Goal: Transaction & Acquisition: Download file/media

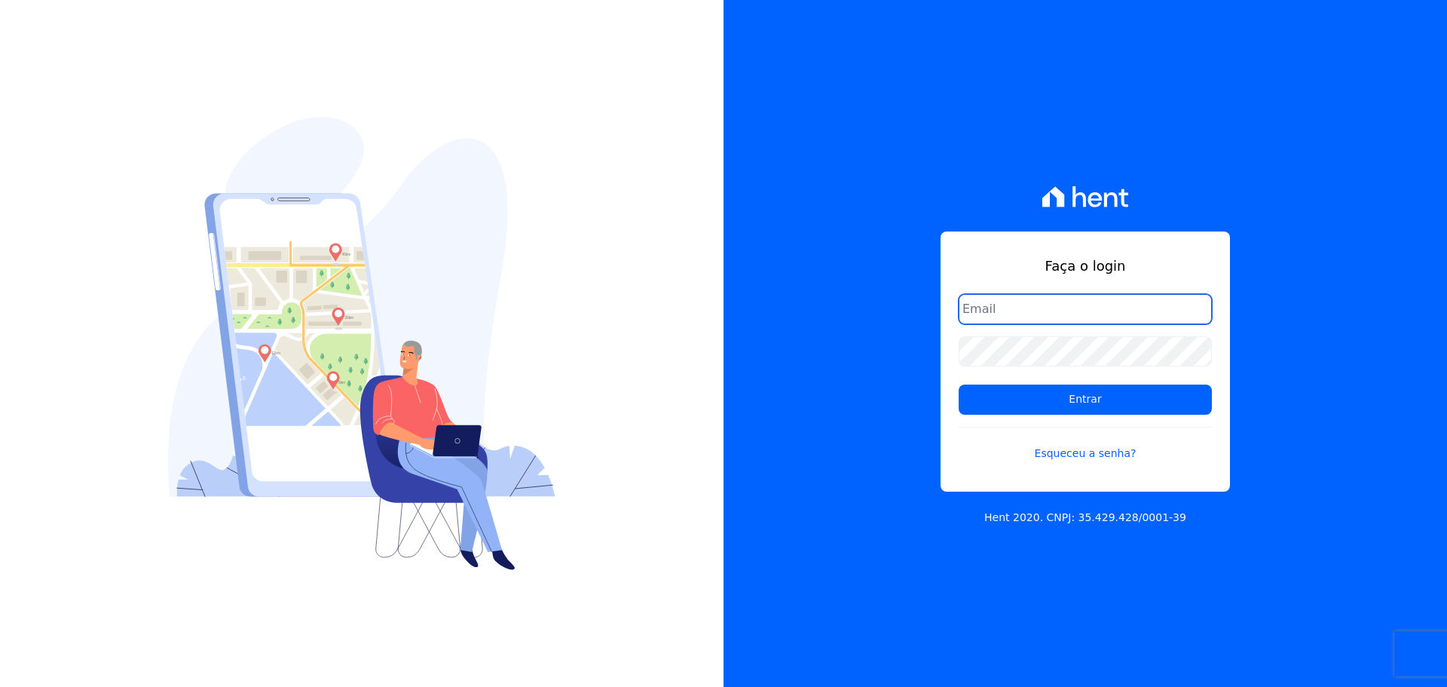
drag, startPoint x: 1017, startPoint y: 315, endPoint x: 1027, endPoint y: 332, distance: 19.7
click at [1017, 315] on input "email" at bounding box center [1085, 309] width 253 height 30
type input "alexandre@trapisa.com.br"
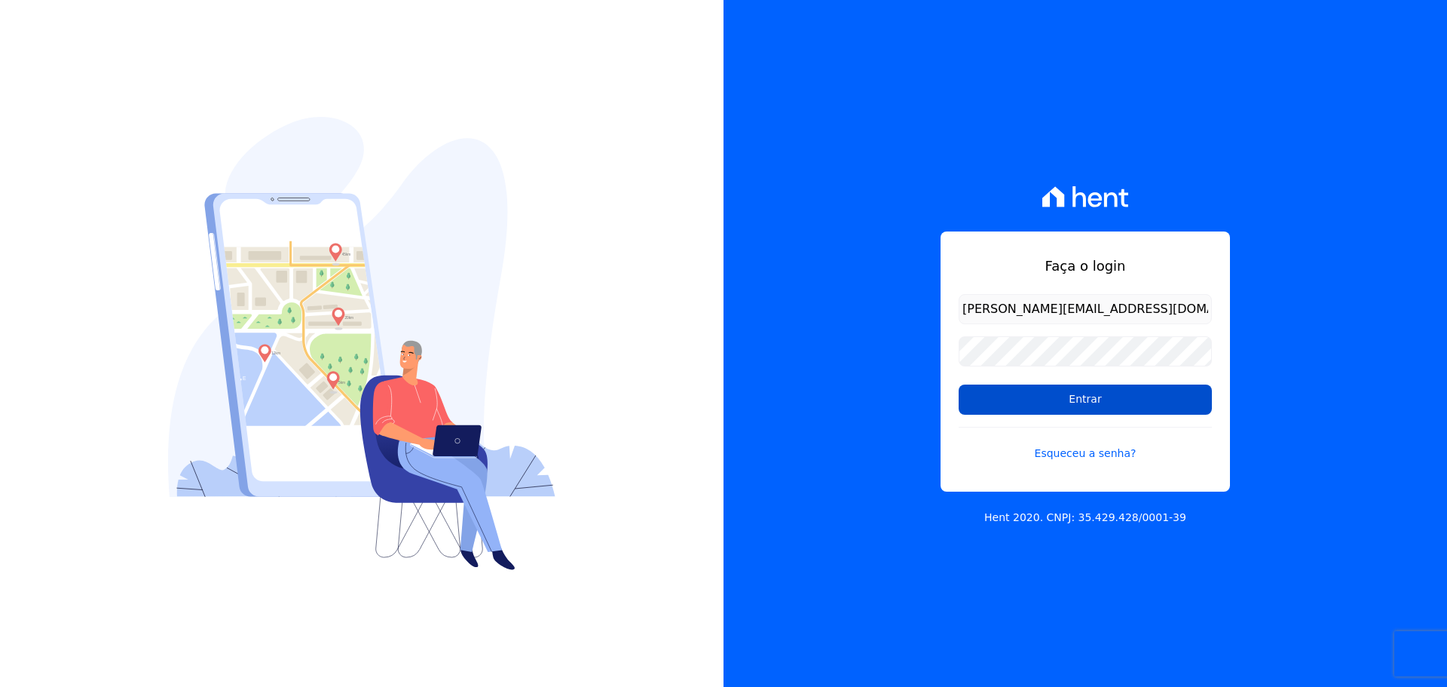
click at [1055, 392] on input "Entrar" at bounding box center [1085, 399] width 253 height 30
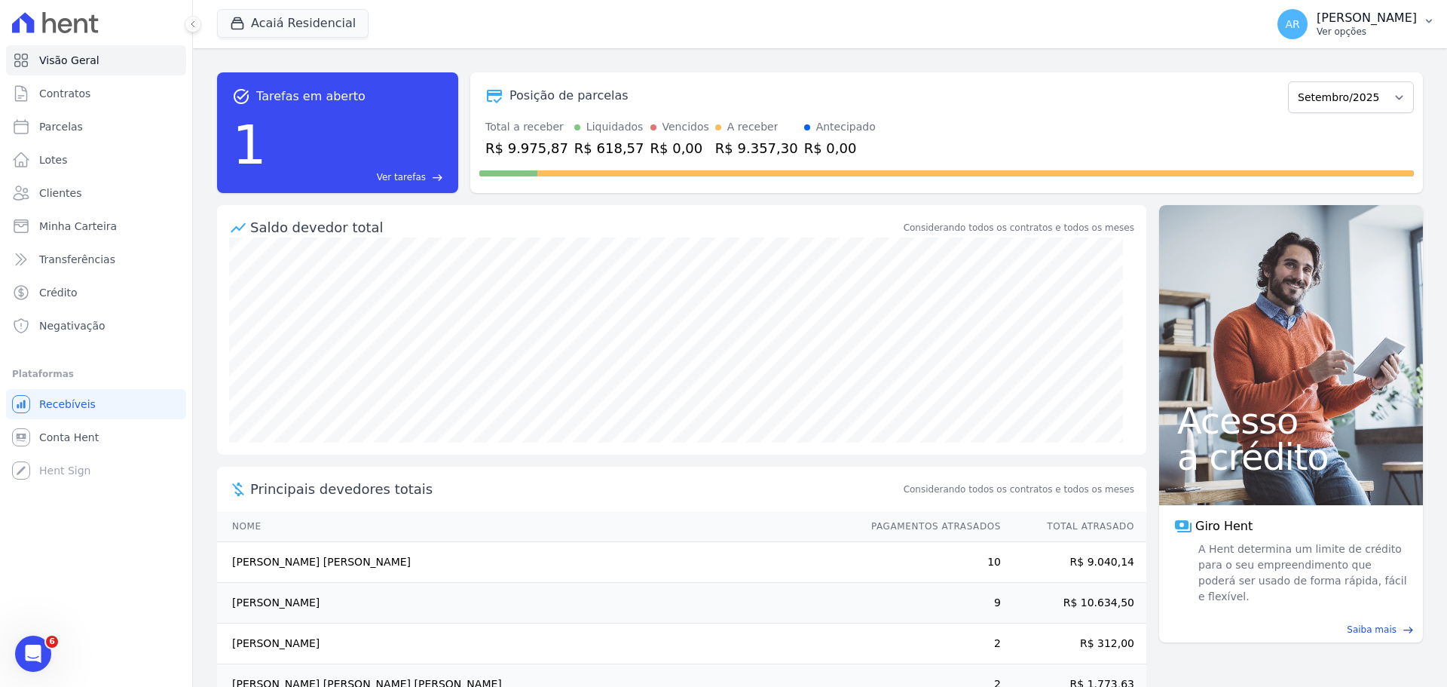
click at [1323, 25] on p "[PERSON_NAME]" at bounding box center [1367, 18] width 100 height 15
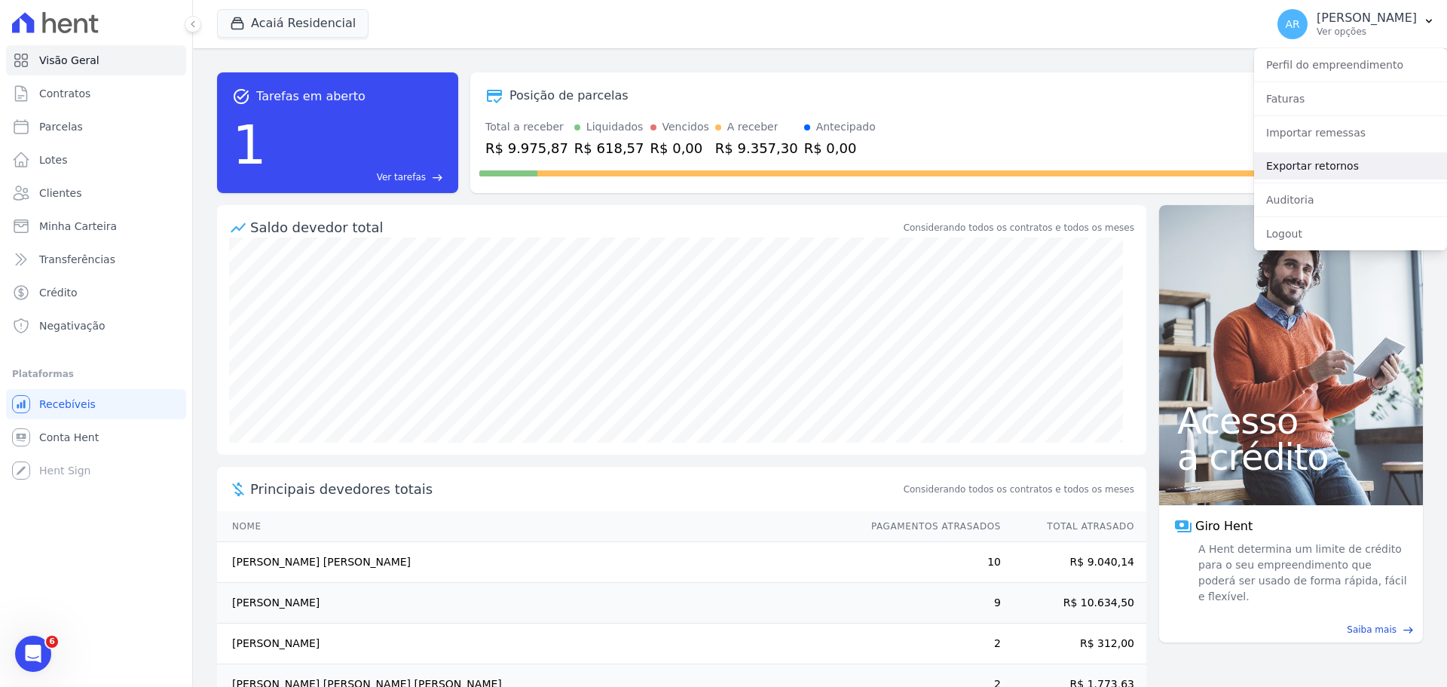
click at [1307, 164] on link "Exportar retornos" at bounding box center [1350, 165] width 193 height 27
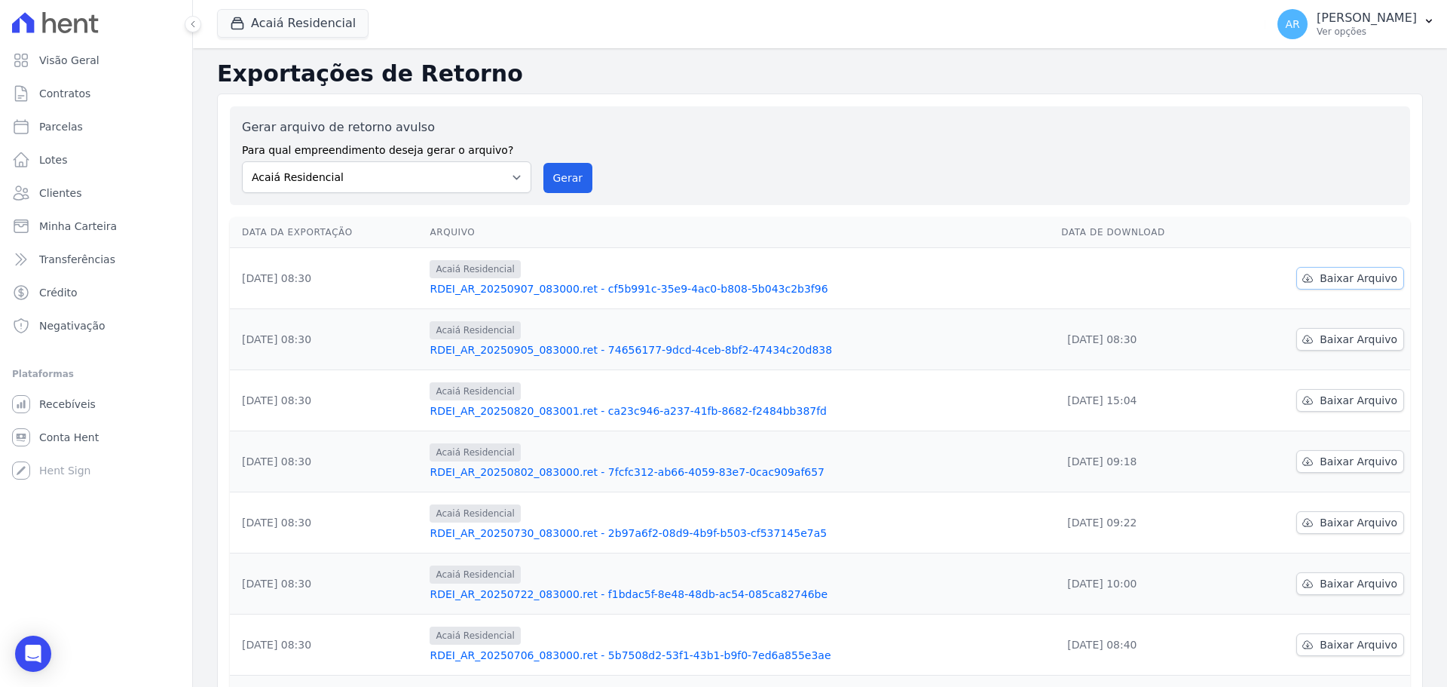
click at [1340, 274] on span "Baixar Arquivo" at bounding box center [1359, 278] width 78 height 15
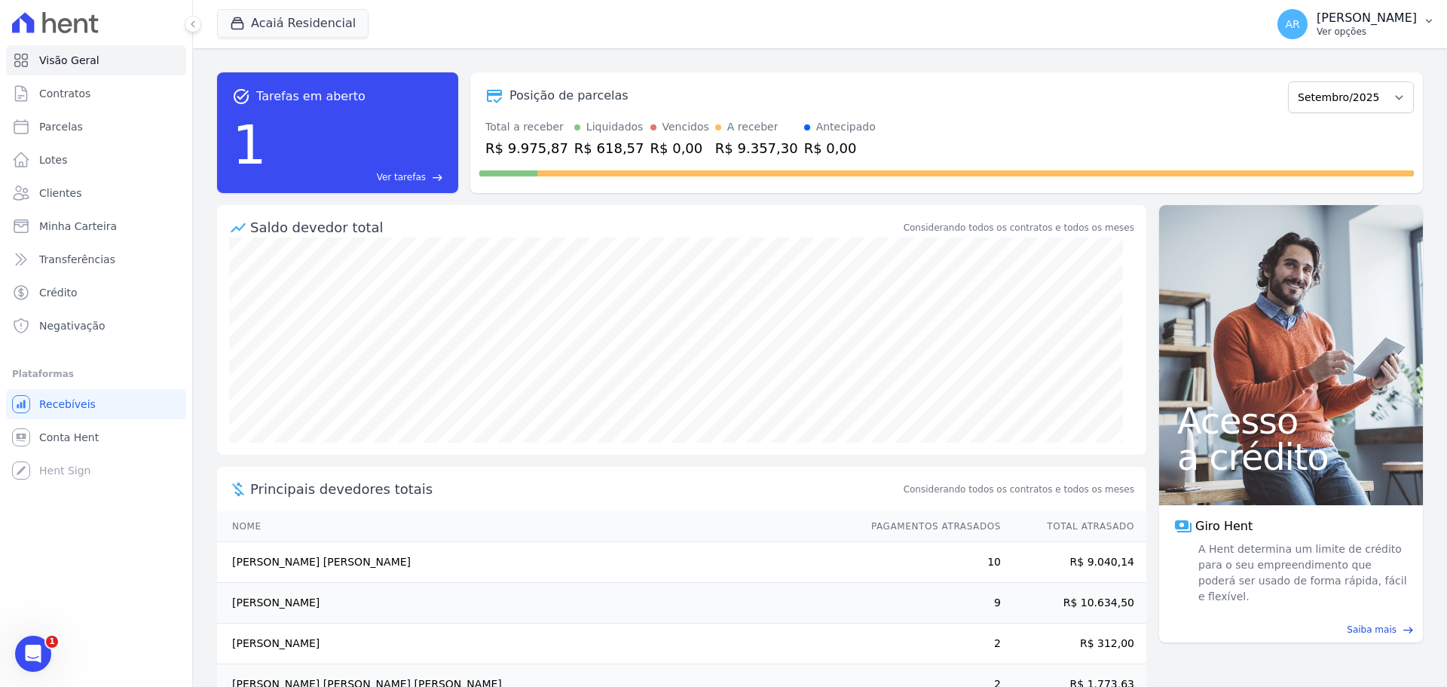
click at [1335, 23] on div "Alexandre Rodrigues Ver opções" at bounding box center [1367, 24] width 100 height 27
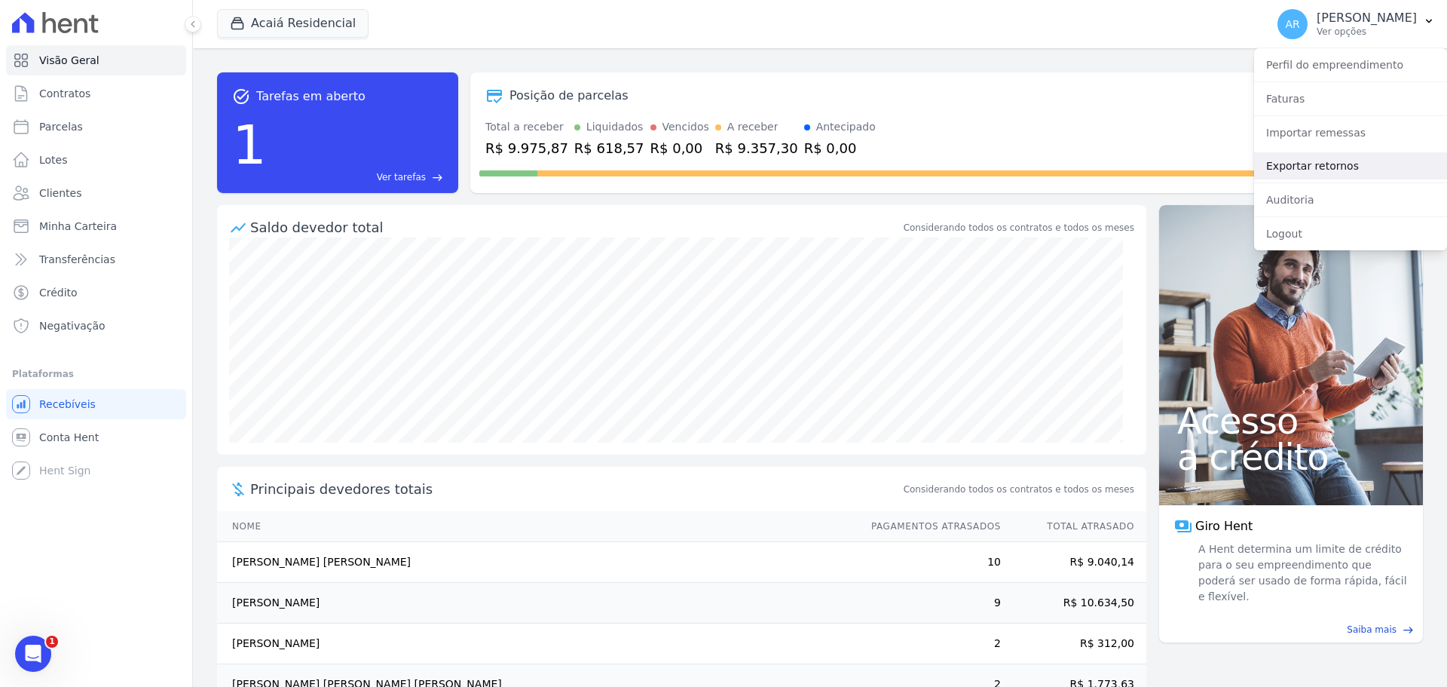
click at [1302, 170] on link "Exportar retornos" at bounding box center [1350, 165] width 193 height 27
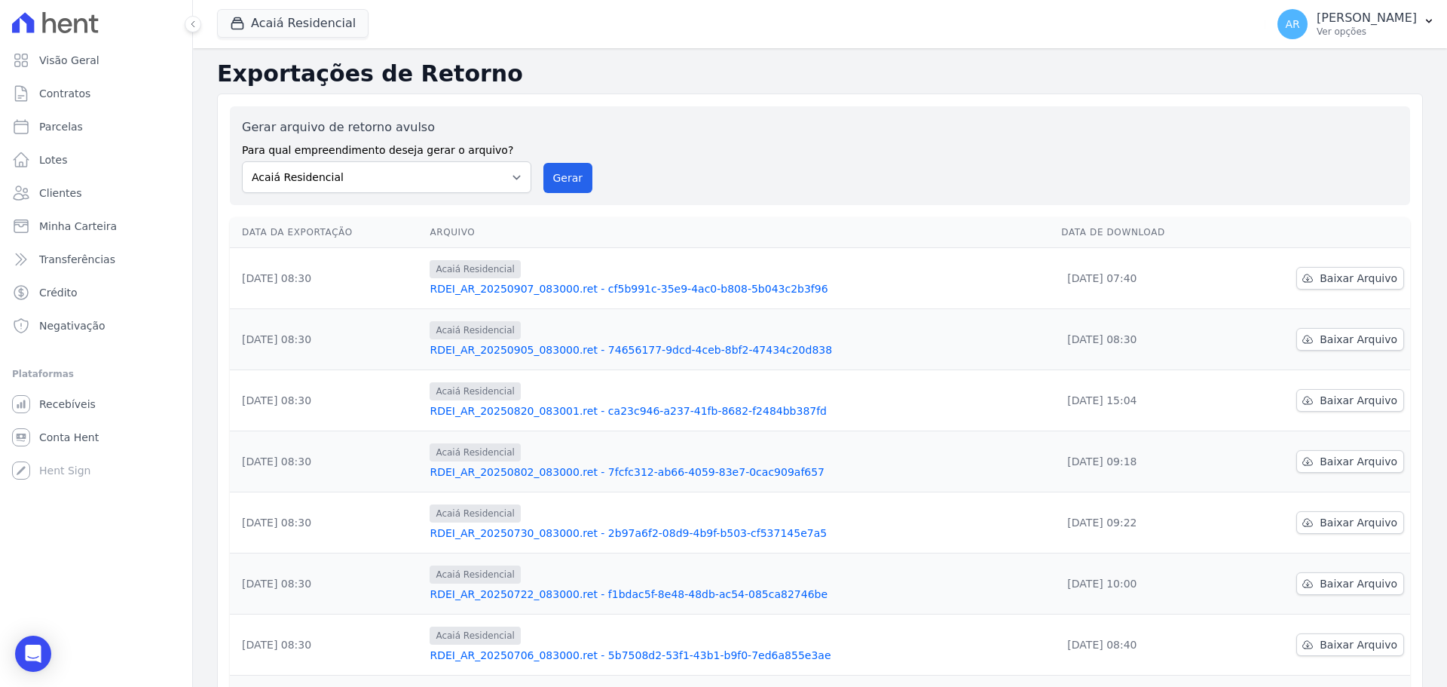
click at [320, 38] on span "Acaiá Residencial" at bounding box center [292, 24] width 151 height 30
click at [301, 27] on button "Acaiá Residencial" at bounding box center [292, 23] width 151 height 29
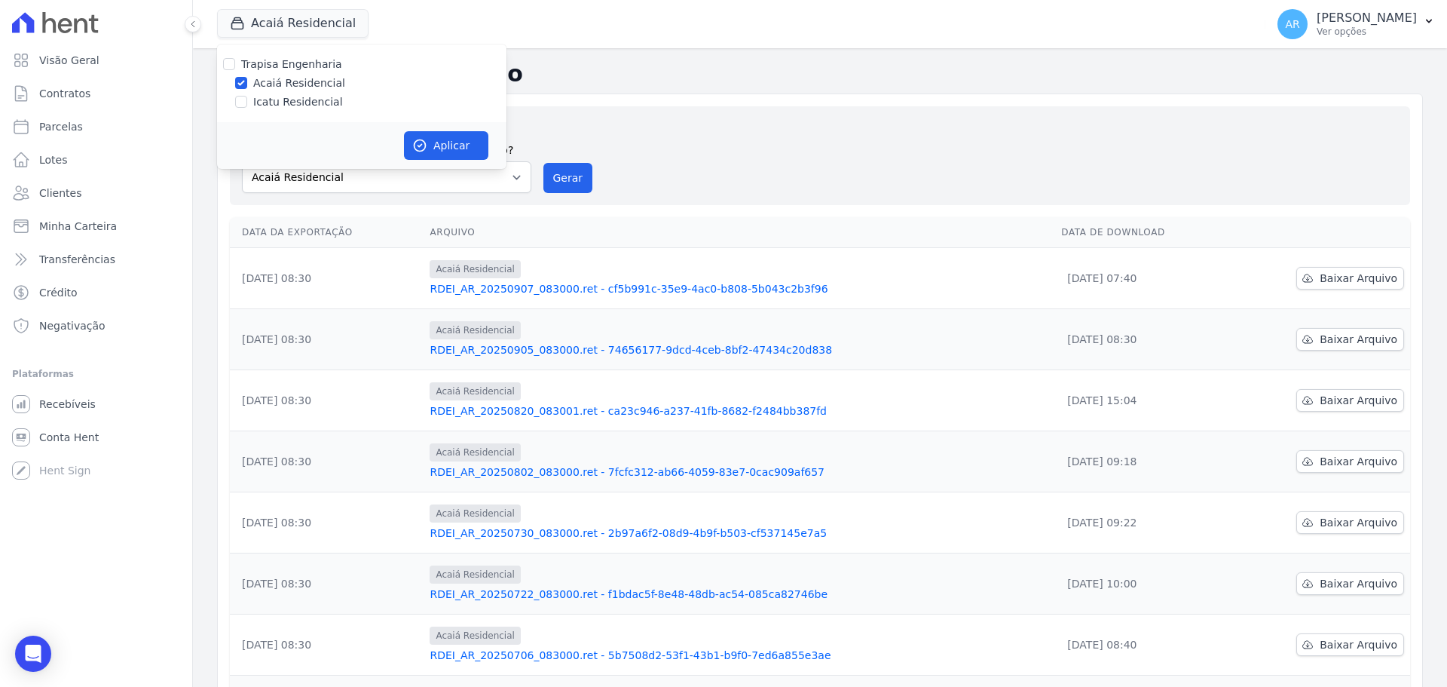
click at [274, 106] on label "Icatu Residencial" at bounding box center [298, 102] width 90 height 16
click at [247, 106] on input "Icatu Residencial" at bounding box center [241, 102] width 12 height 12
checkbox input "true"
click at [281, 84] on label "Acaiá Residencial" at bounding box center [299, 83] width 92 height 16
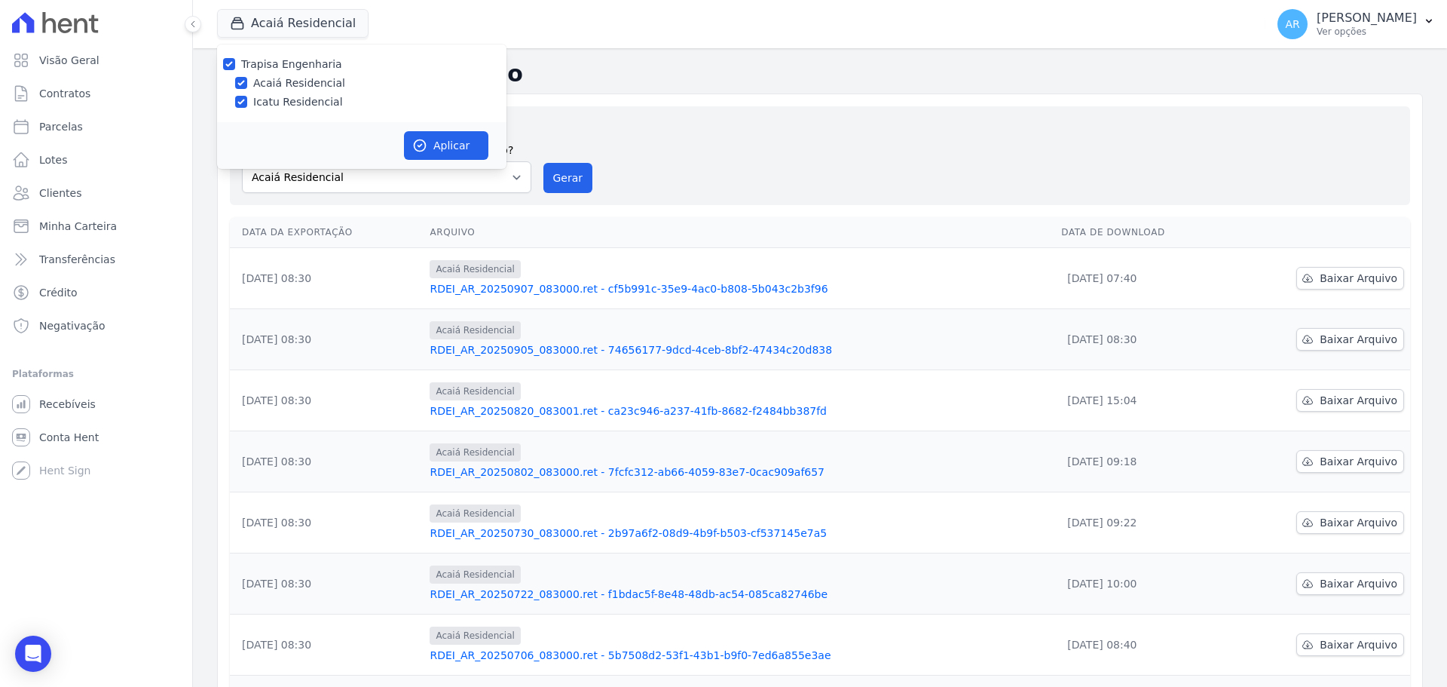
click at [247, 84] on input "Acaiá Residencial" at bounding box center [241, 83] width 12 height 12
checkbox input "false"
click at [433, 141] on button "Aplicar" at bounding box center [446, 145] width 84 height 29
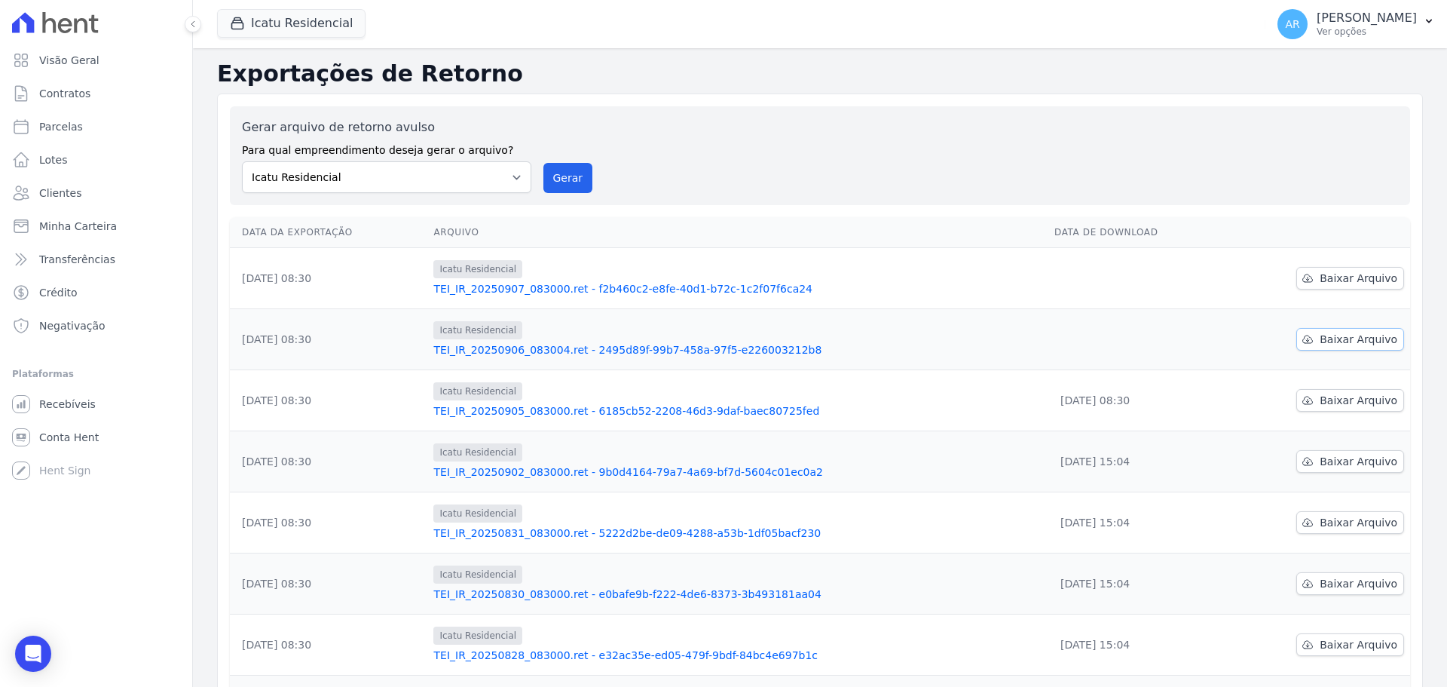
click at [1311, 335] on link "Baixar Arquivo" at bounding box center [1350, 339] width 108 height 23
click at [1329, 274] on span "Baixar Arquivo" at bounding box center [1359, 278] width 78 height 15
